Goal: Task Accomplishment & Management: Manage account settings

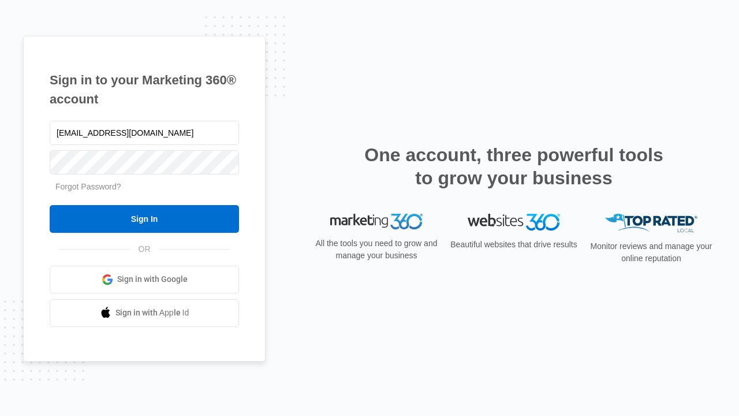
type input "[EMAIL_ADDRESS][DOMAIN_NAME]"
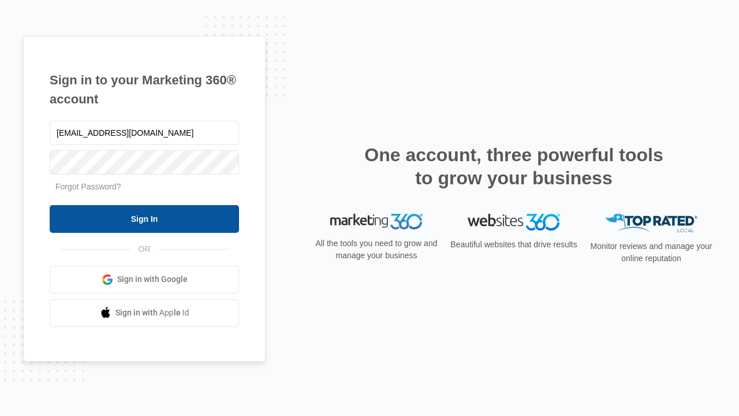
click at [144, 218] on input "Sign In" at bounding box center [144, 219] width 189 height 28
